Goal: Task Accomplishment & Management: Manage account settings

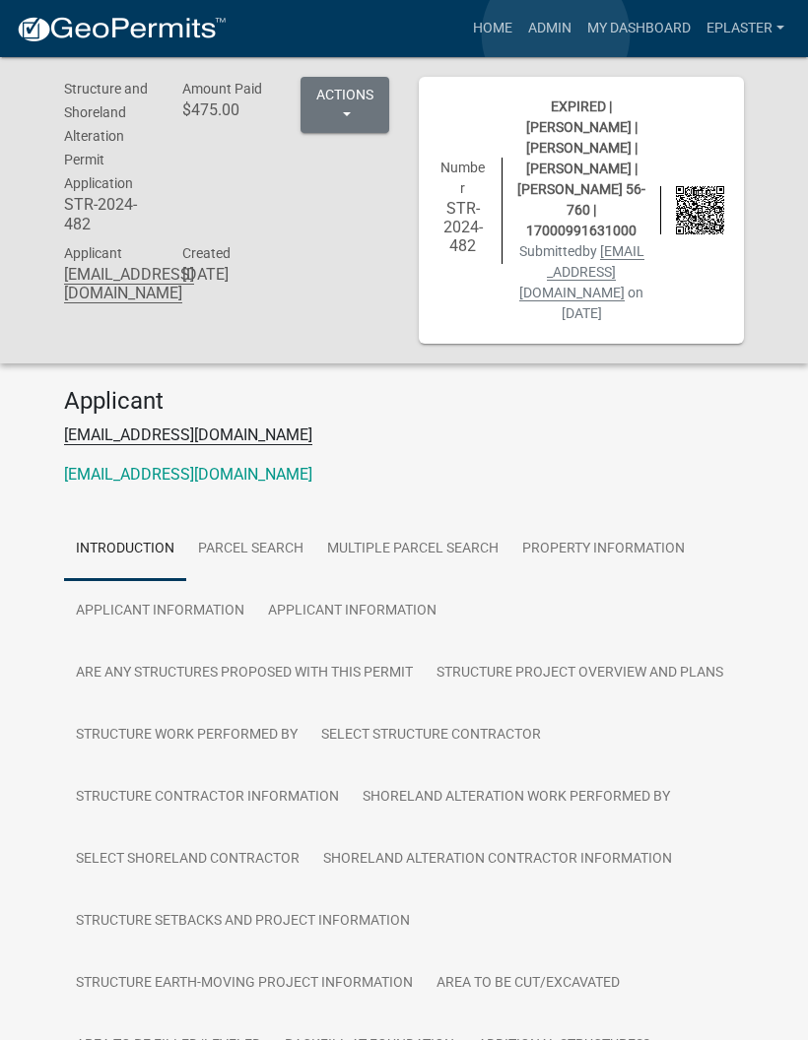
click at [556, 35] on link "Admin" at bounding box center [549, 28] width 59 height 37
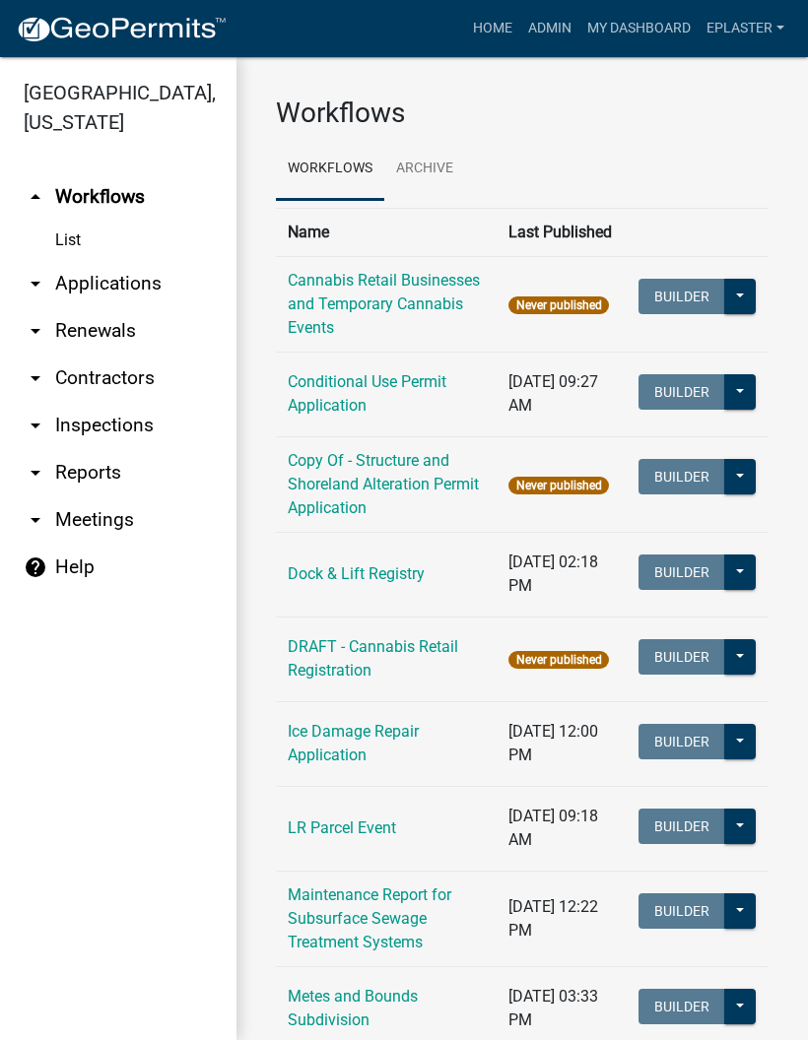
click at [150, 286] on link "arrow_drop_down Applications" at bounding box center [118, 283] width 236 height 47
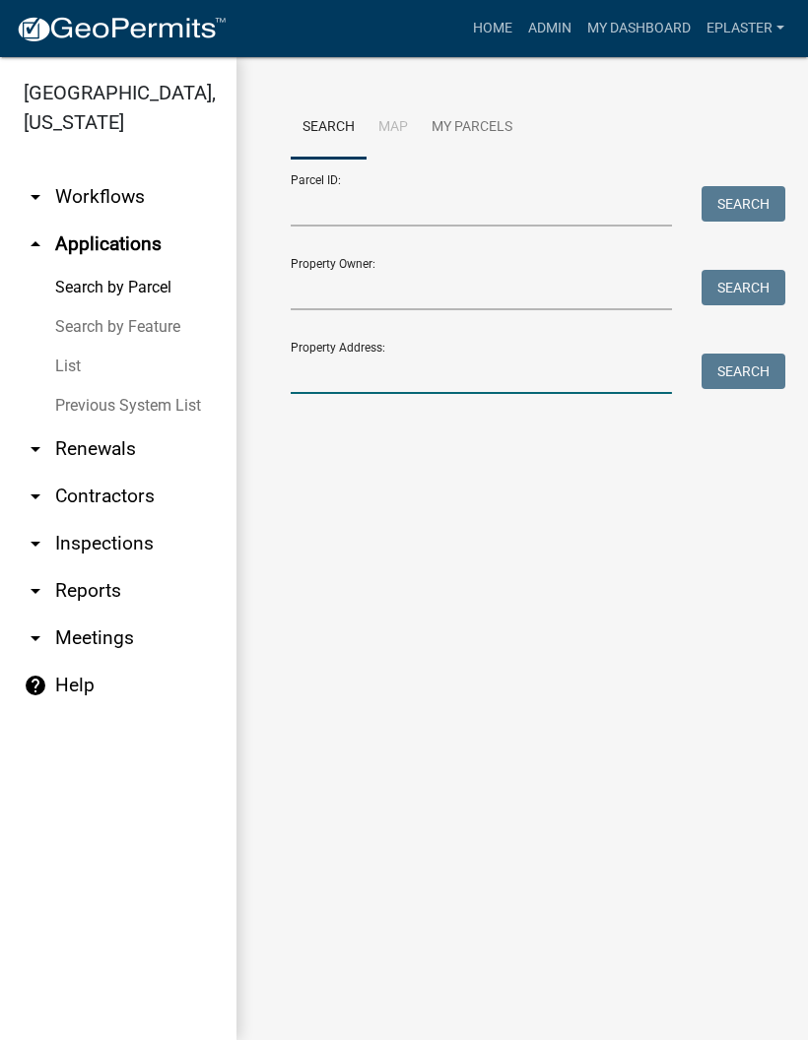
click at [420, 368] on input "Property Address:" at bounding box center [481, 374] width 381 height 40
type input "39051"
click at [722, 376] on button "Search" at bounding box center [743, 371] width 84 height 35
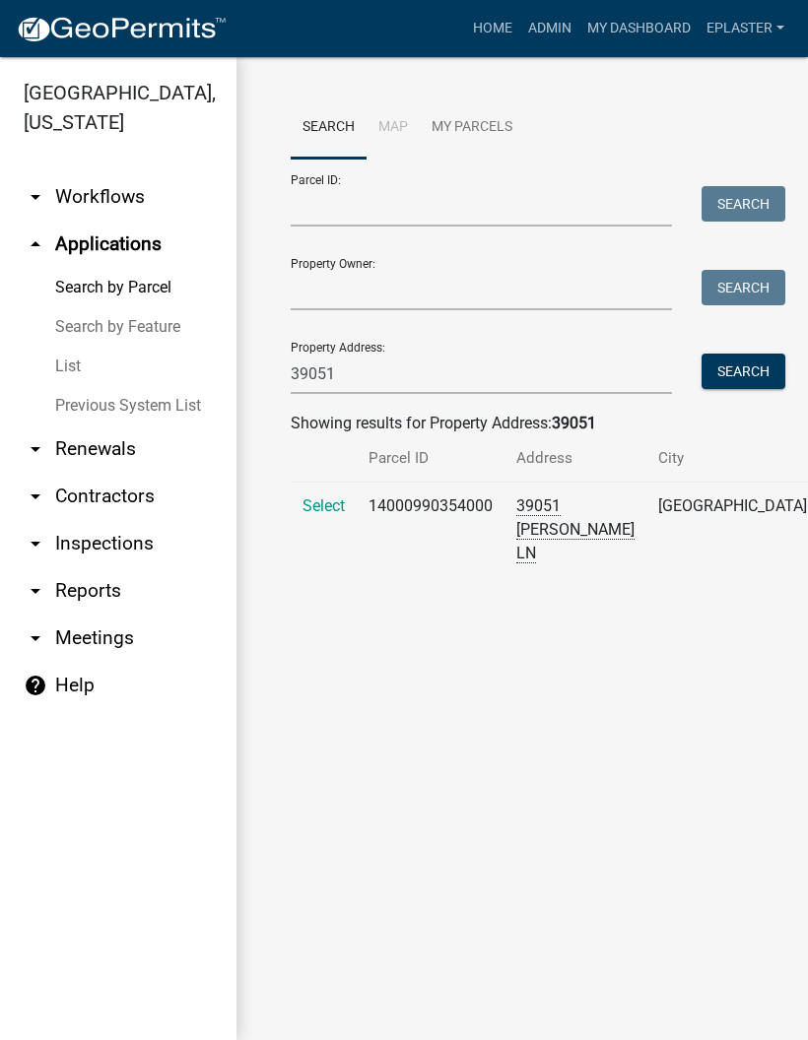
click at [323, 515] on span "Select" at bounding box center [323, 505] width 42 height 19
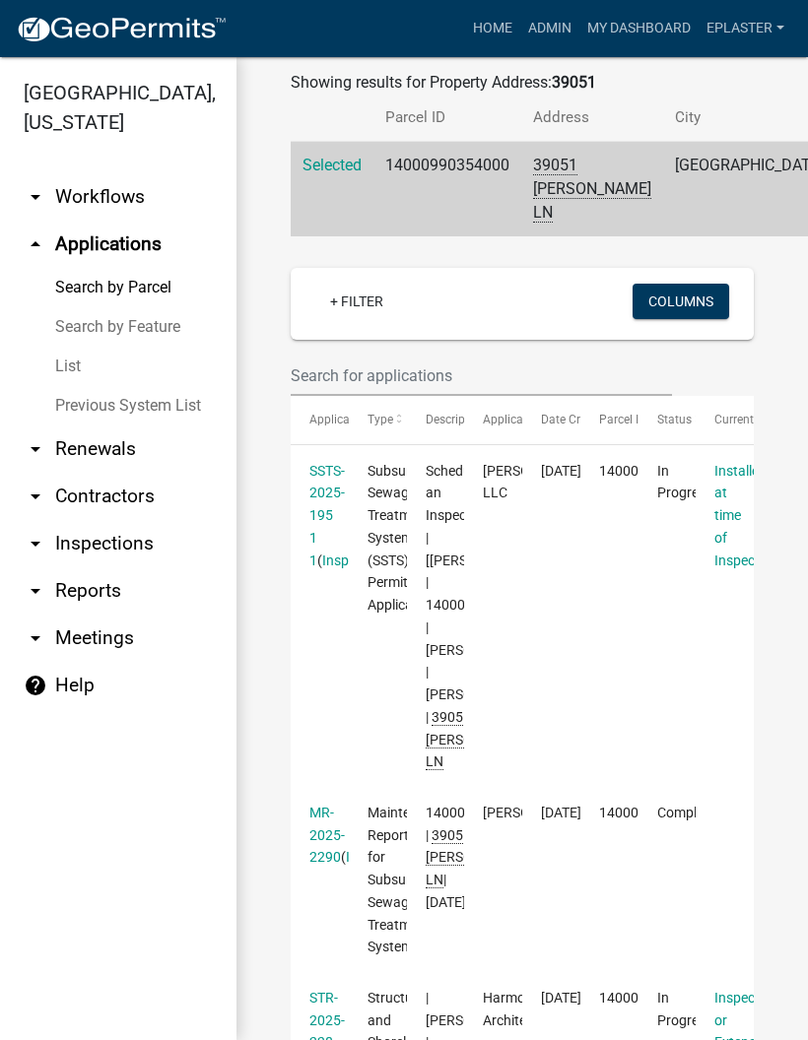
scroll to position [344, 0]
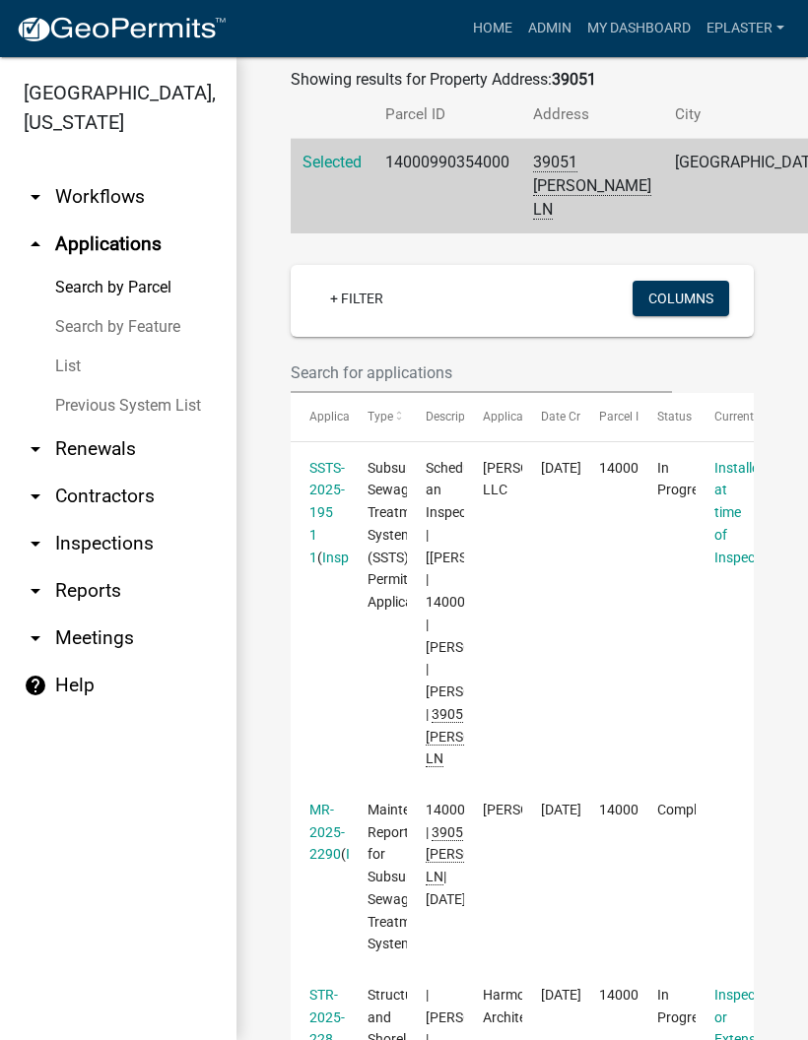
click at [337, 544] on link "SSTS-2025-195 1 1" at bounding box center [326, 512] width 35 height 105
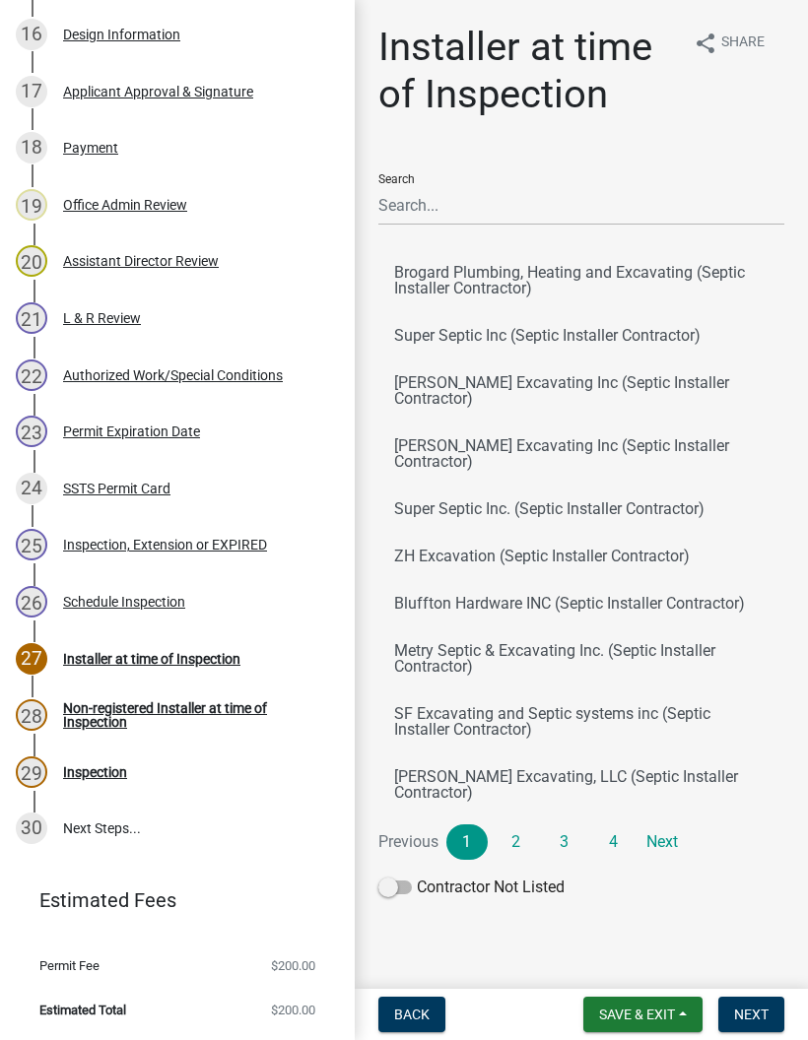
scroll to position [1252, 0]
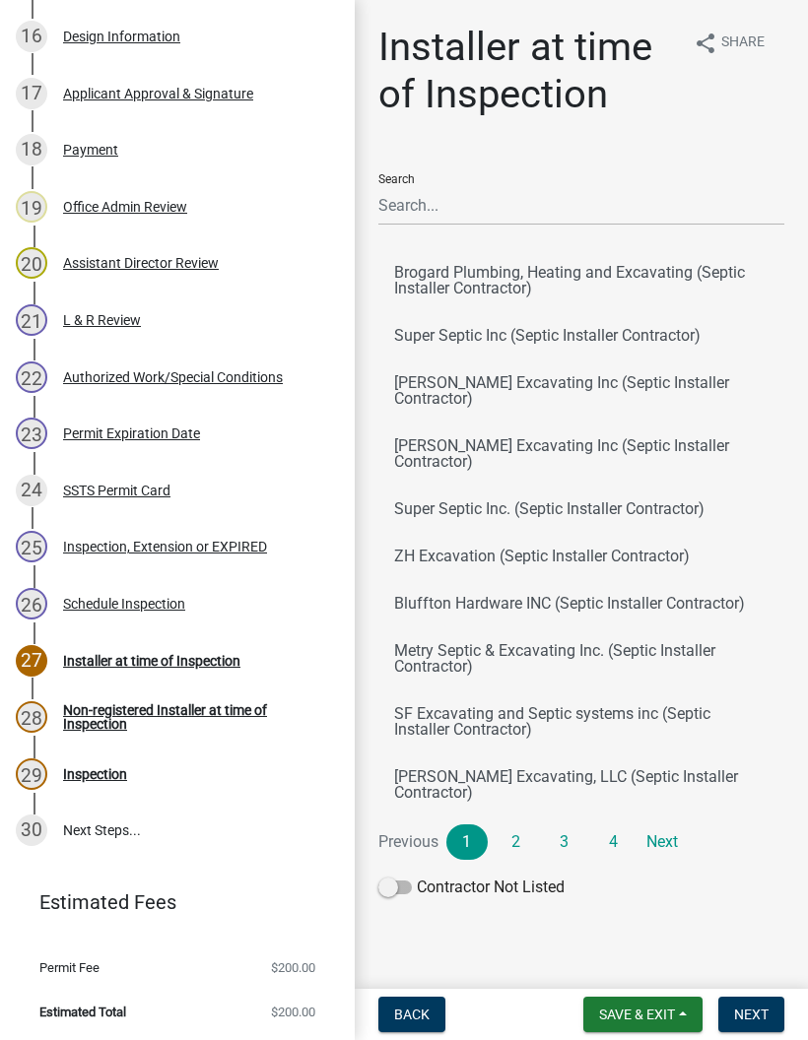
click at [262, 380] on div "Authorized Work/Special Conditions" at bounding box center [173, 377] width 220 height 14
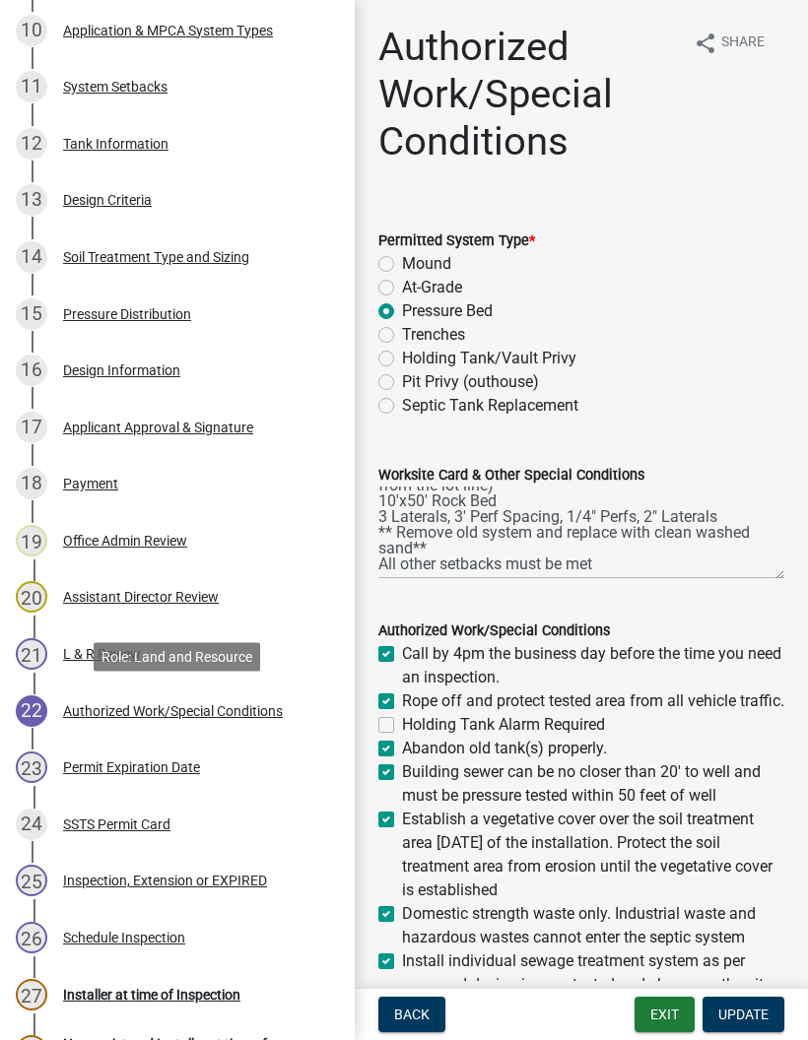
scroll to position [912, 0]
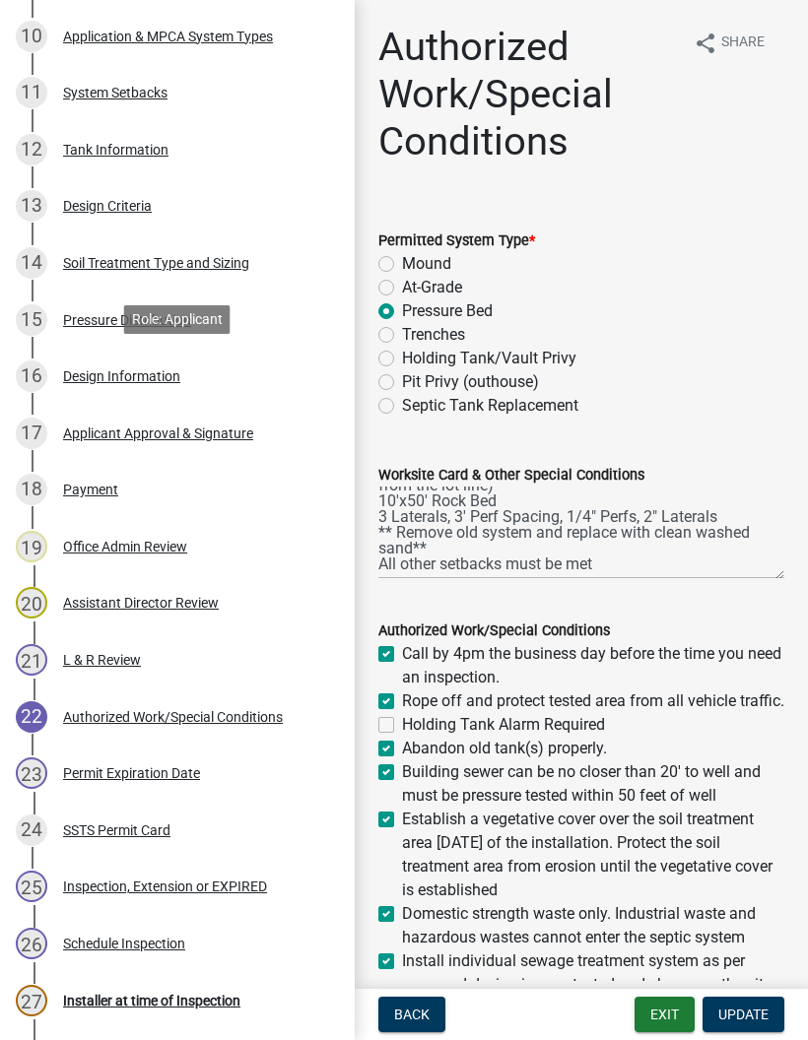
click at [212, 379] on div "16 Design Information" at bounding box center [169, 376] width 307 height 32
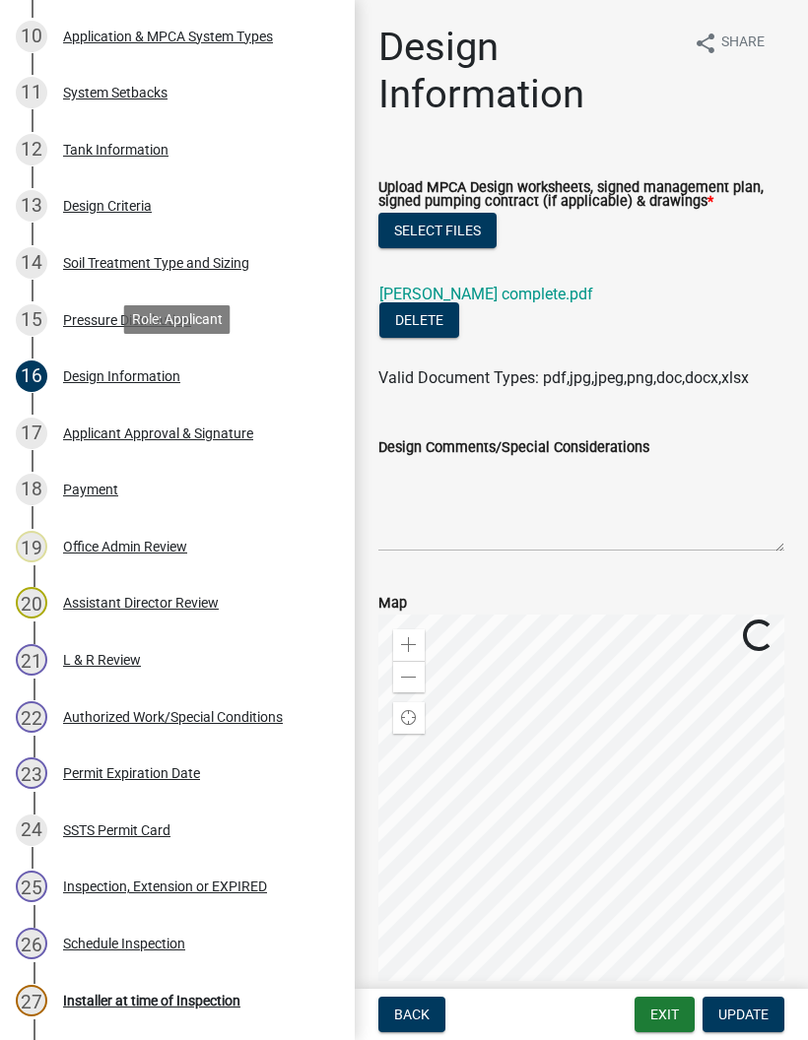
click at [477, 297] on link "[PERSON_NAME] complete.pdf" at bounding box center [486, 294] width 214 height 19
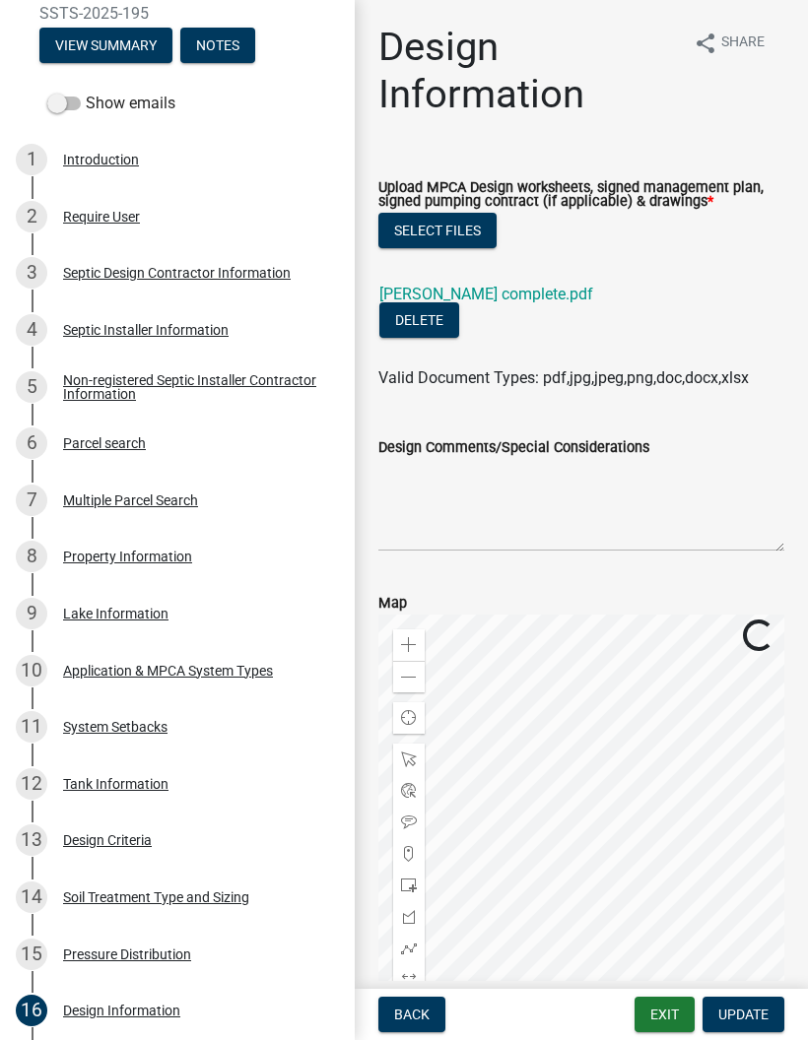
scroll to position [295, 0]
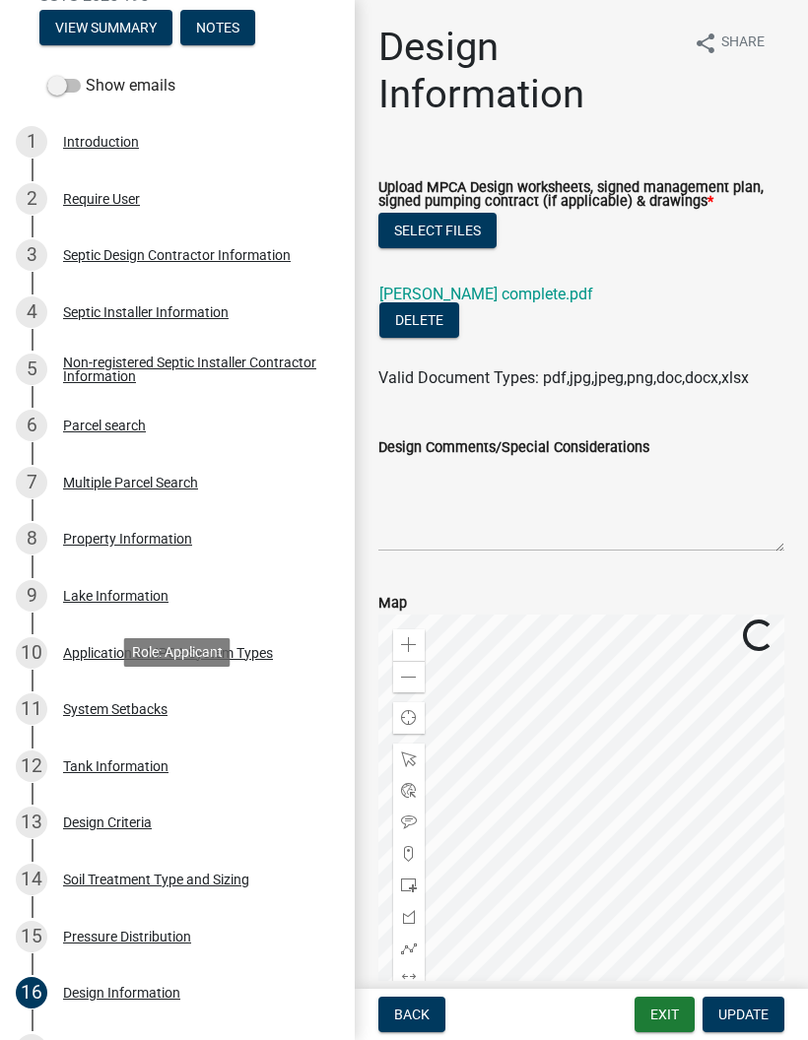
click at [271, 710] on div "11 System Setbacks" at bounding box center [169, 709] width 307 height 32
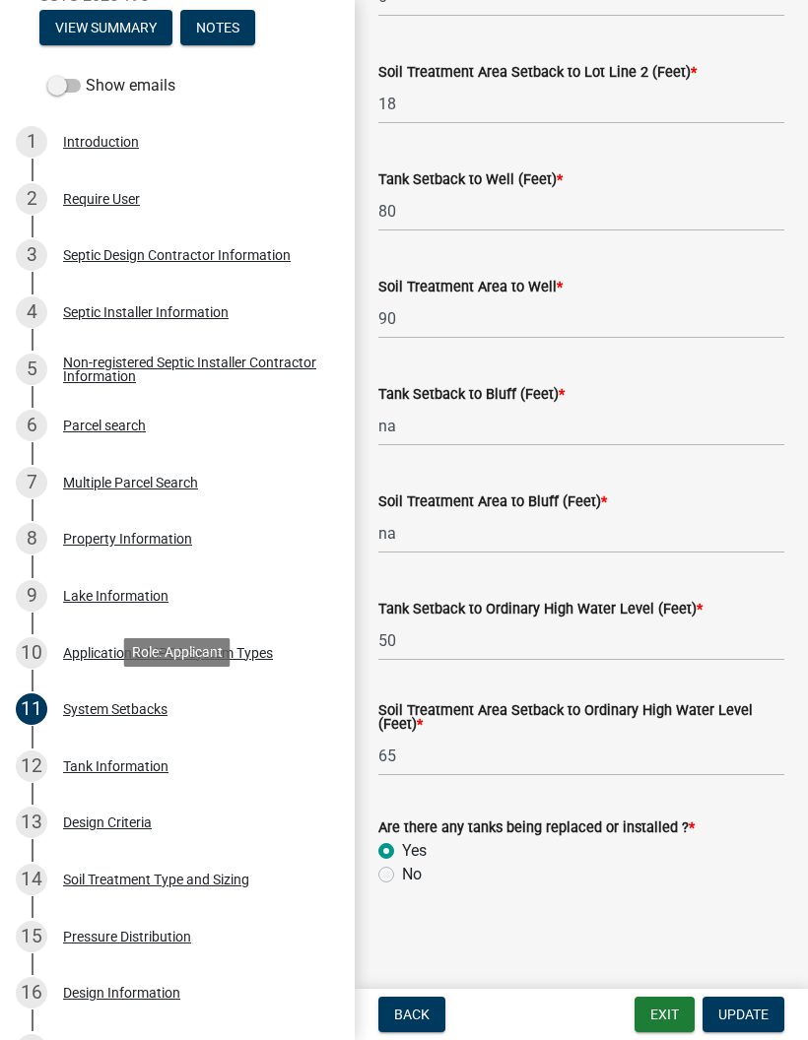
scroll to position [1155, 0]
click at [293, 372] on div "Non-registered Septic Installer Contractor Information" at bounding box center [193, 370] width 260 height 28
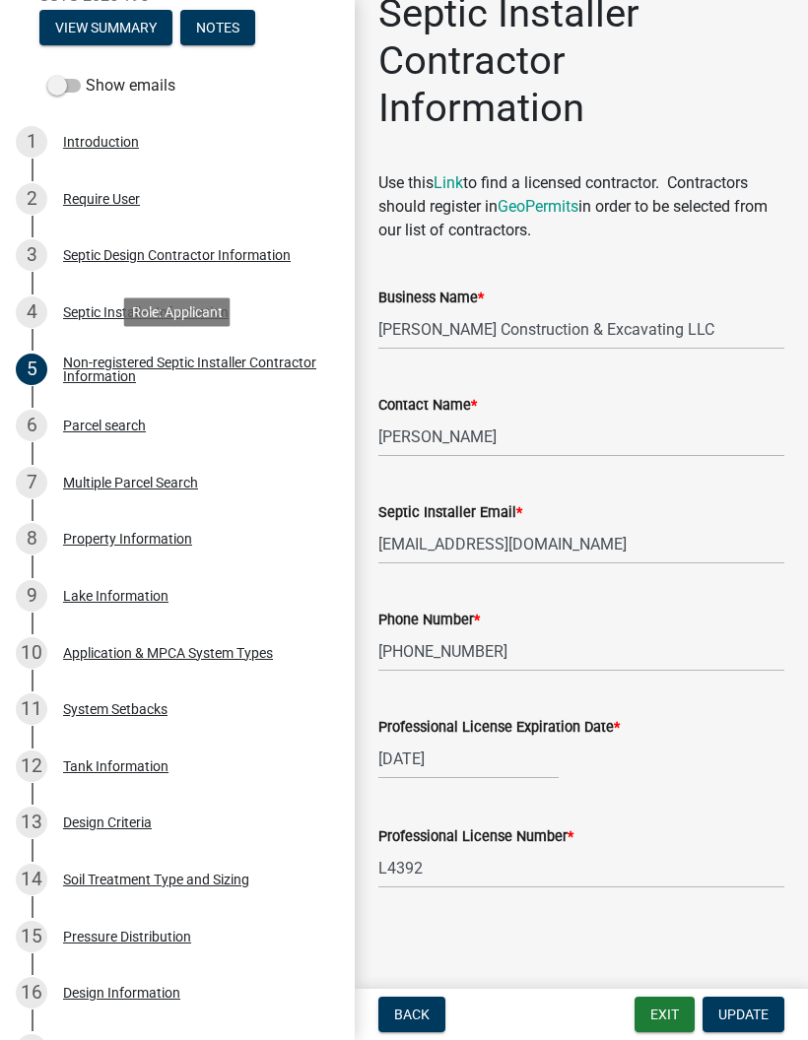
scroll to position [81, 0]
